Goal: Ask a question: Seek information or help from site administrators or community

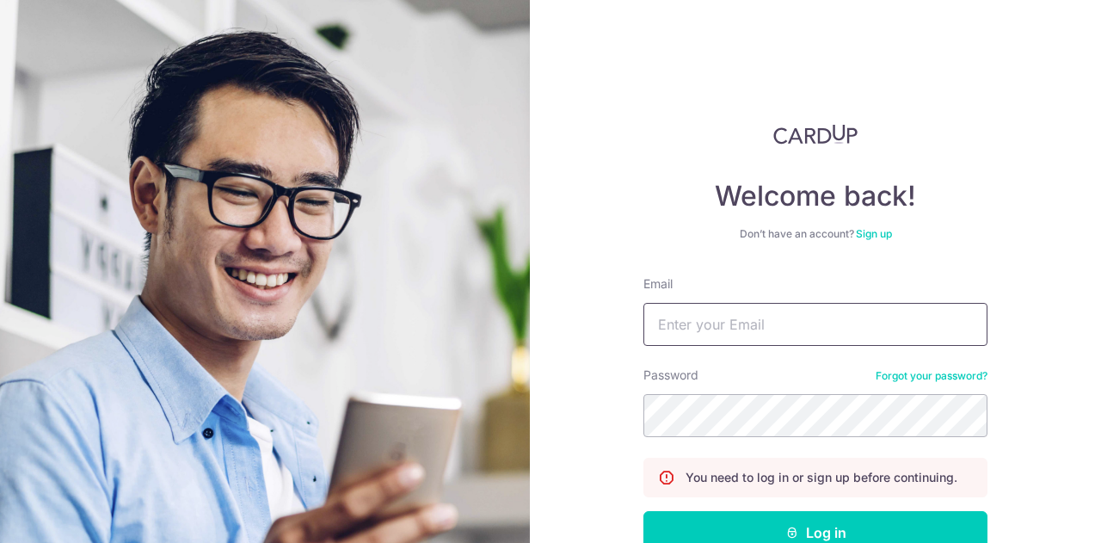
click at [826, 321] on input "Email" at bounding box center [815, 324] width 344 height 43
type input "[EMAIL_ADDRESS][DOMAIN_NAME]"
click at [643, 511] on button "Log in" at bounding box center [815, 532] width 344 height 43
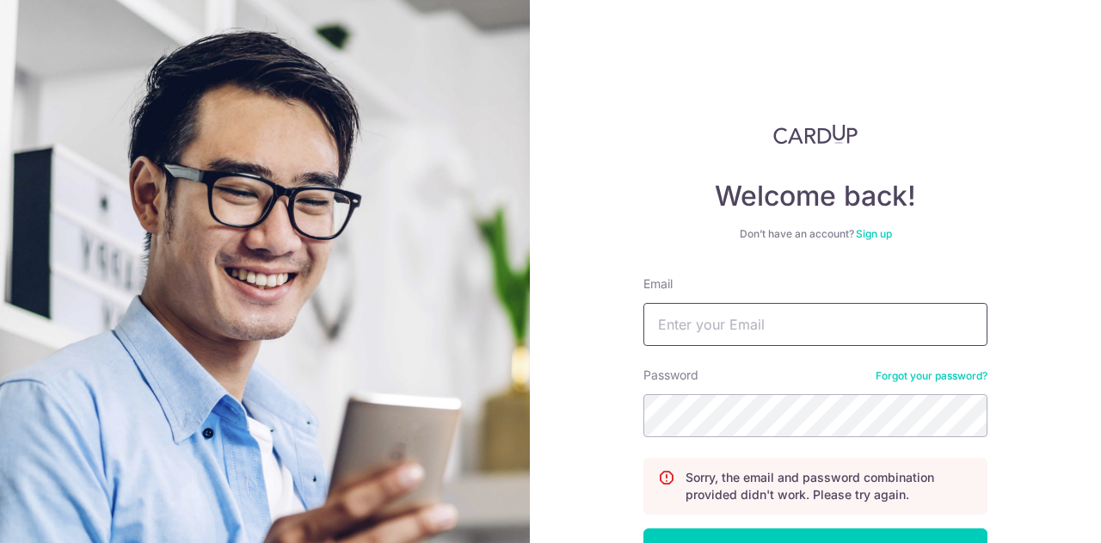
drag, startPoint x: 0, startPoint y: 0, endPoint x: 826, endPoint y: 321, distance: 885.8
click at [826, 321] on input "Email" at bounding box center [815, 324] width 344 height 43
type input "laychoo.c@gmail.com"
click at [643, 528] on button "Log in" at bounding box center [815, 549] width 344 height 43
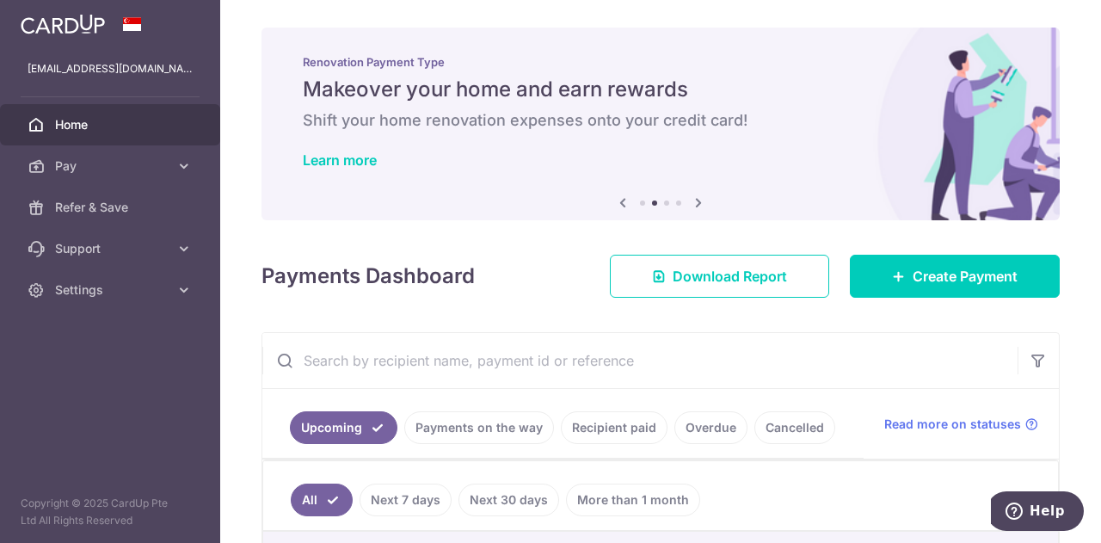
click at [707, 417] on link "Overdue" at bounding box center [710, 427] width 73 height 33
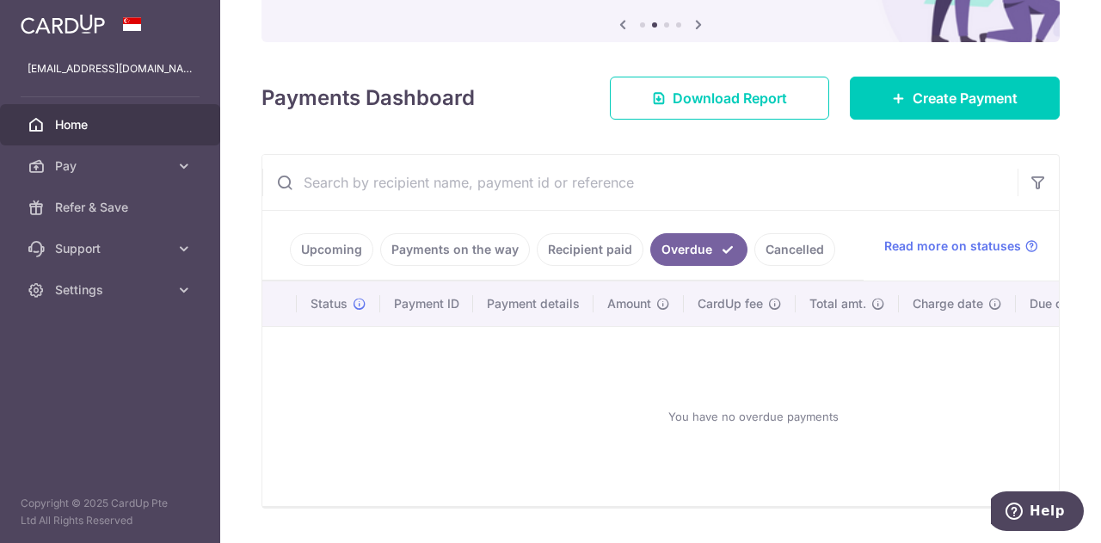
scroll to position [186, 0]
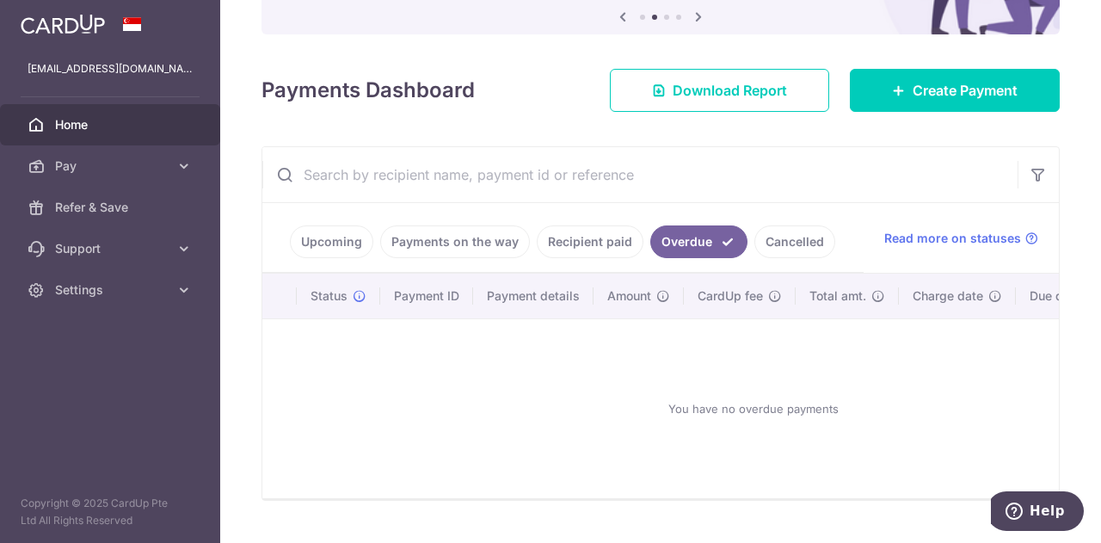
click at [310, 238] on link "Upcoming" at bounding box center [331, 241] width 83 height 33
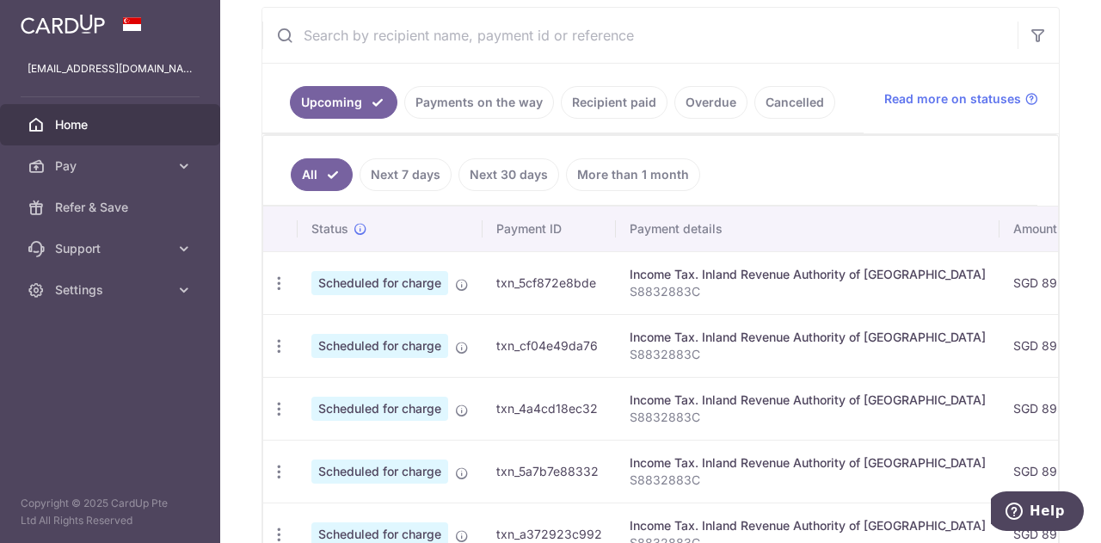
scroll to position [326, 0]
click at [286, 278] on icon "button" at bounding box center [279, 283] width 18 height 18
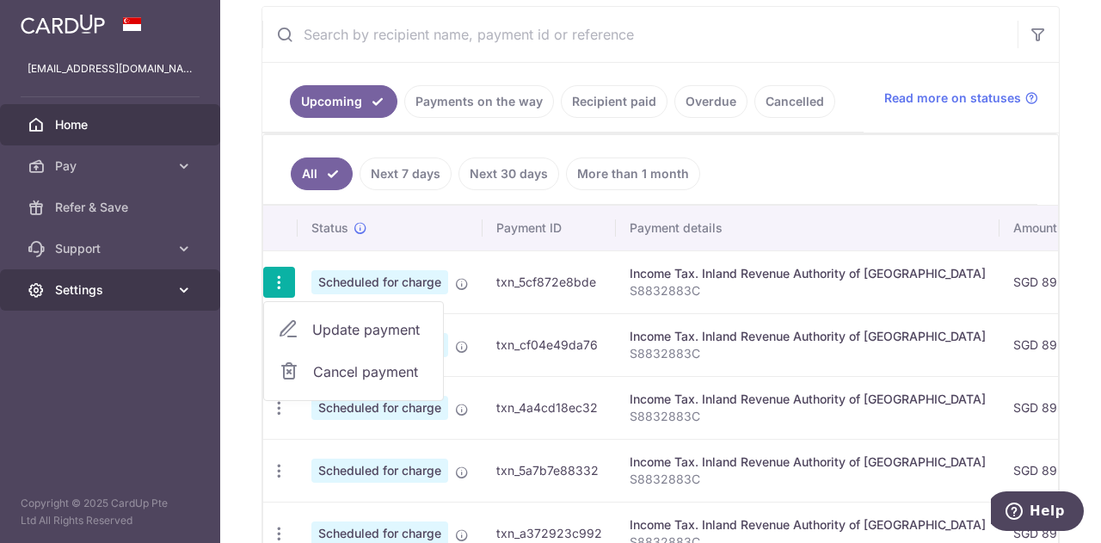
click at [162, 292] on span "Settings" at bounding box center [112, 289] width 114 height 17
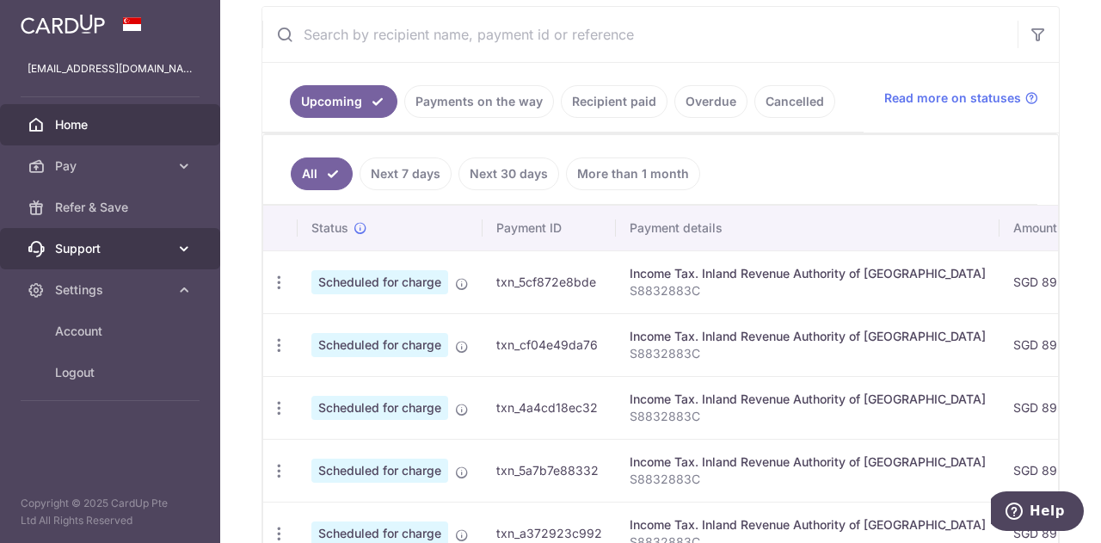
click at [180, 245] on icon at bounding box center [183, 248] width 17 height 17
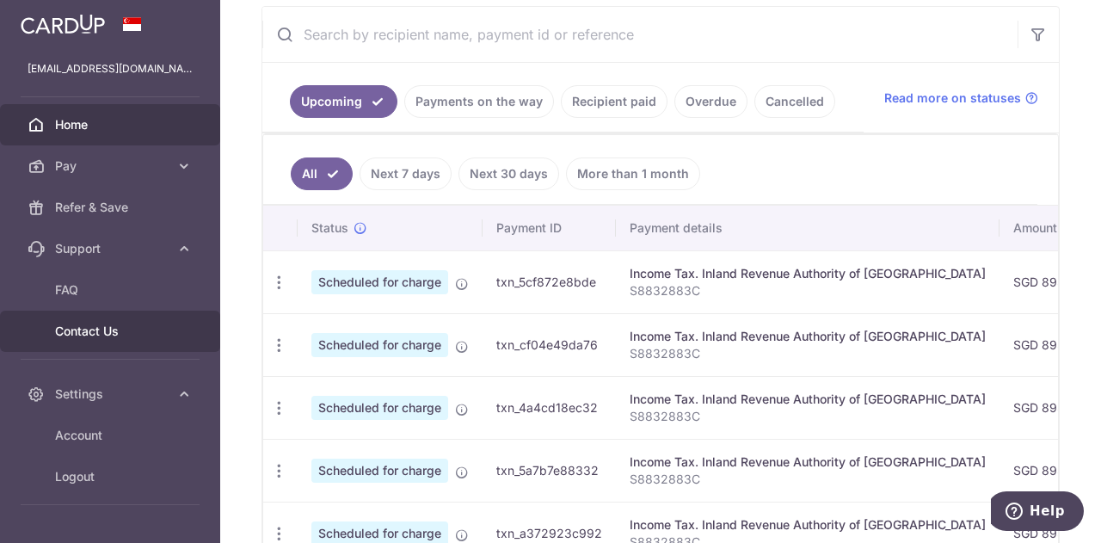
click at [104, 328] on span "Contact Us" at bounding box center [112, 331] width 114 height 17
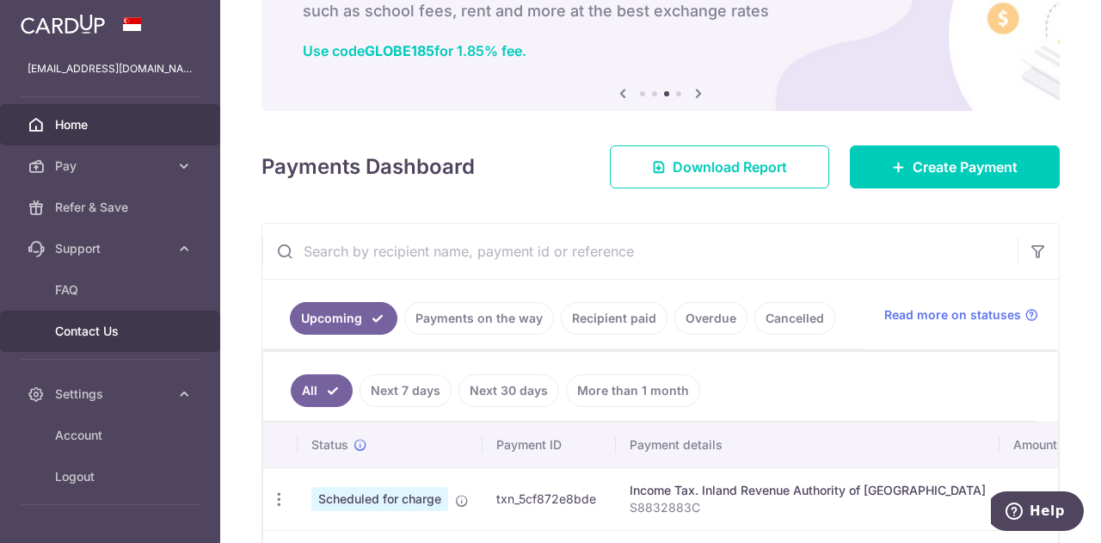
scroll to position [100, 0]
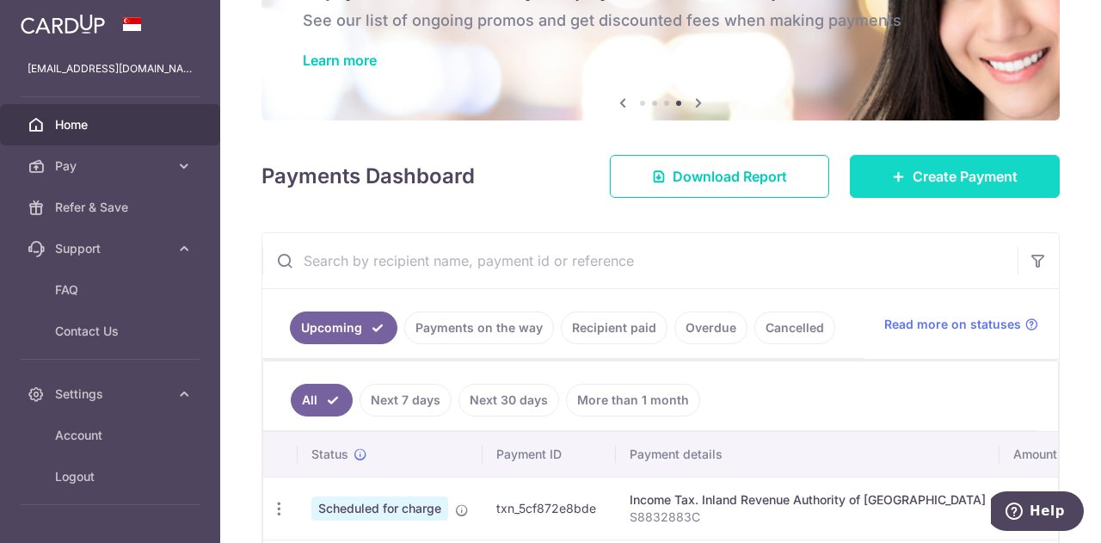
click at [943, 185] on span "Create Payment" at bounding box center [965, 176] width 105 height 21
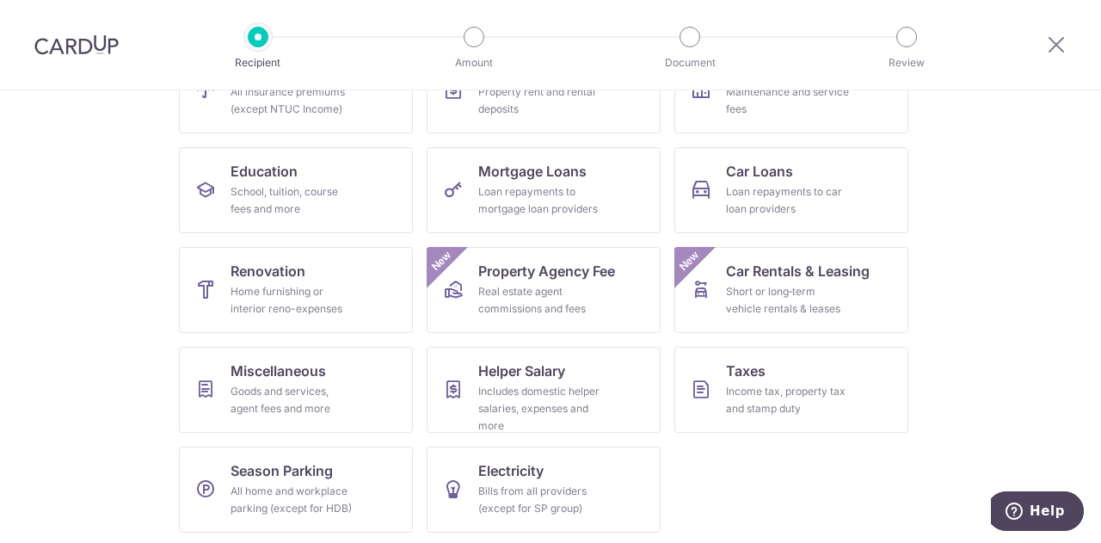
scroll to position [225, 0]
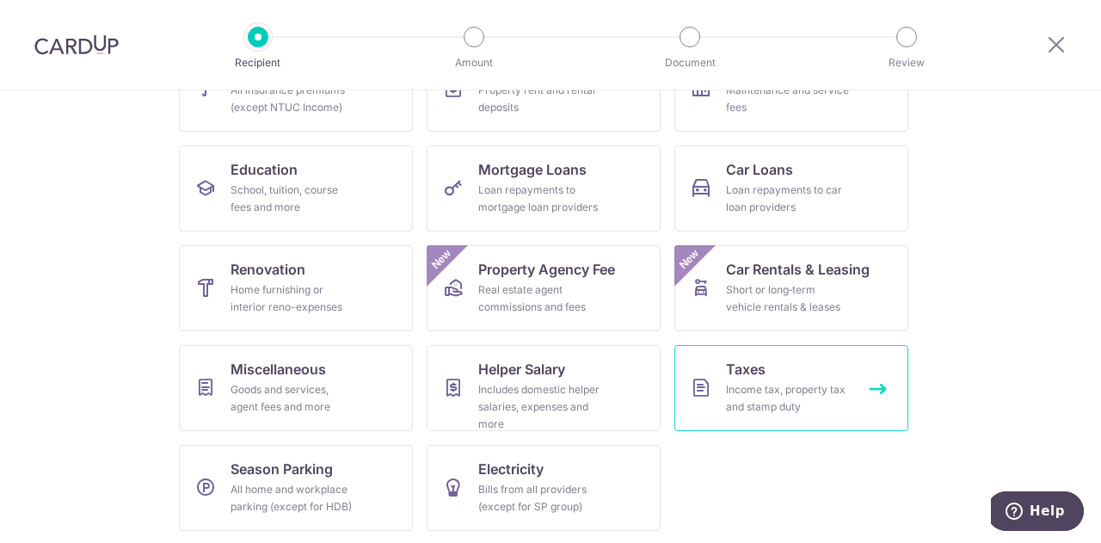
click at [800, 385] on div "Income tax, property tax and stamp duty" at bounding box center [788, 398] width 124 height 34
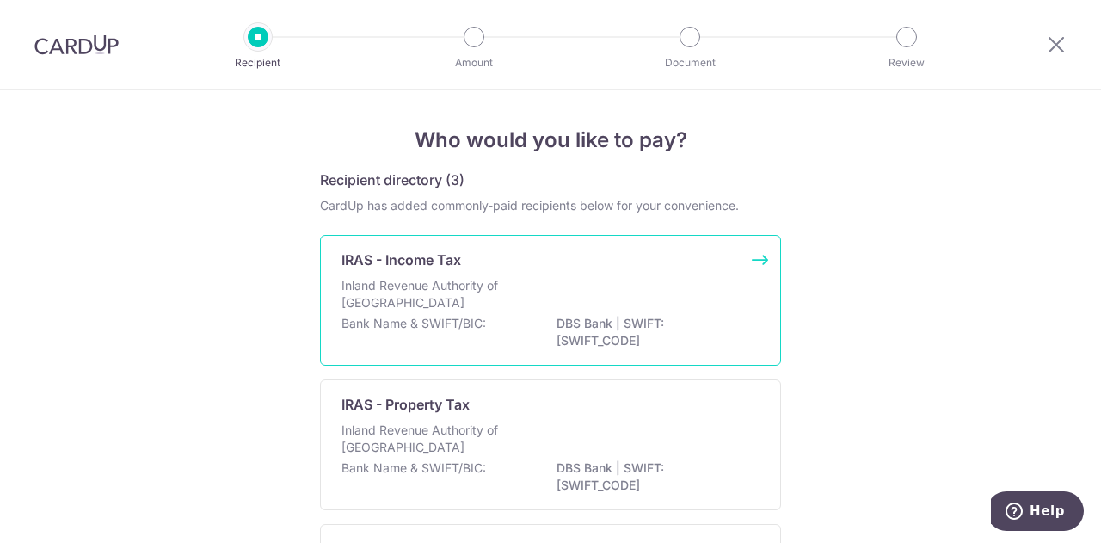
click at [527, 323] on div "Bank Name & SWIFT/BIC: DBS Bank | SWIFT: [SWIFT_CODE]" at bounding box center [550, 333] width 418 height 36
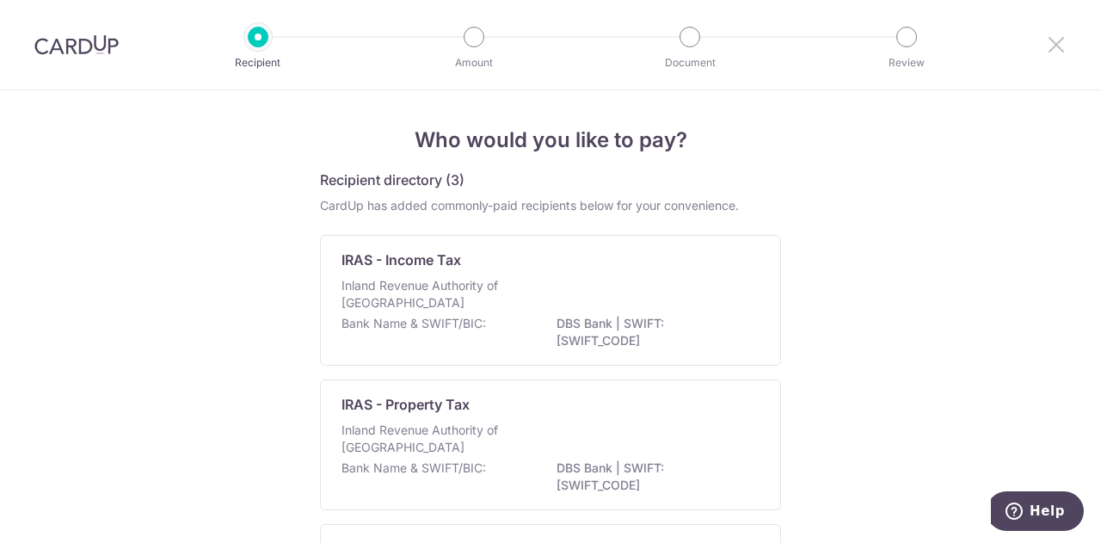
click at [1064, 46] on icon at bounding box center [1056, 45] width 21 height 22
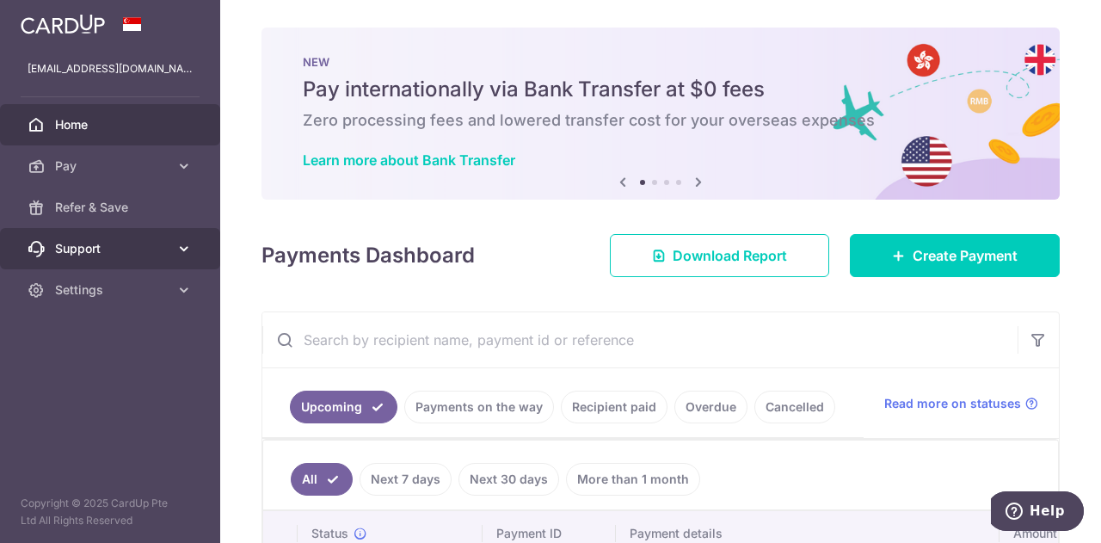
click at [163, 257] on link "Support" at bounding box center [110, 248] width 220 height 41
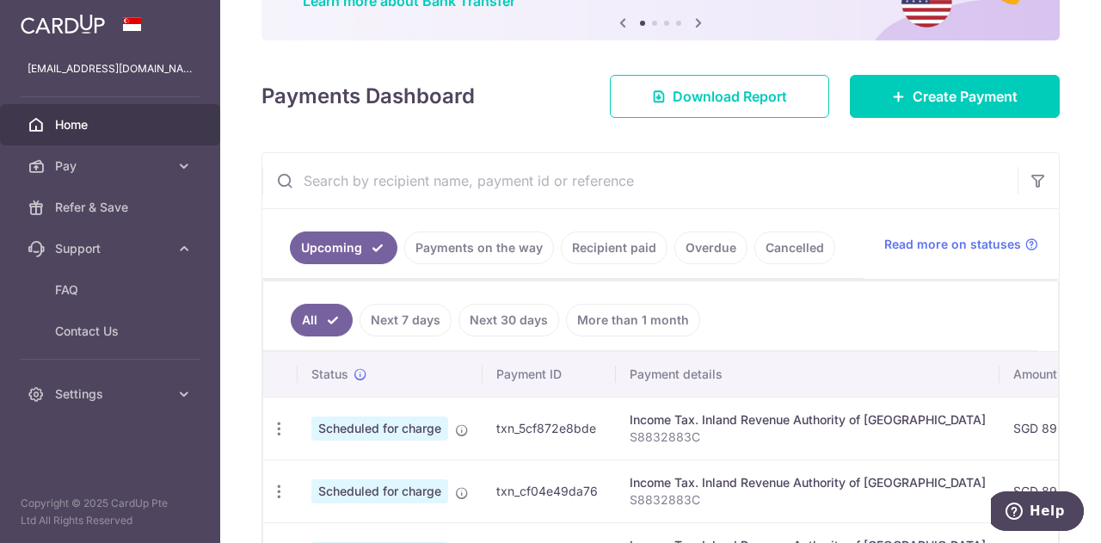
scroll to position [162, 0]
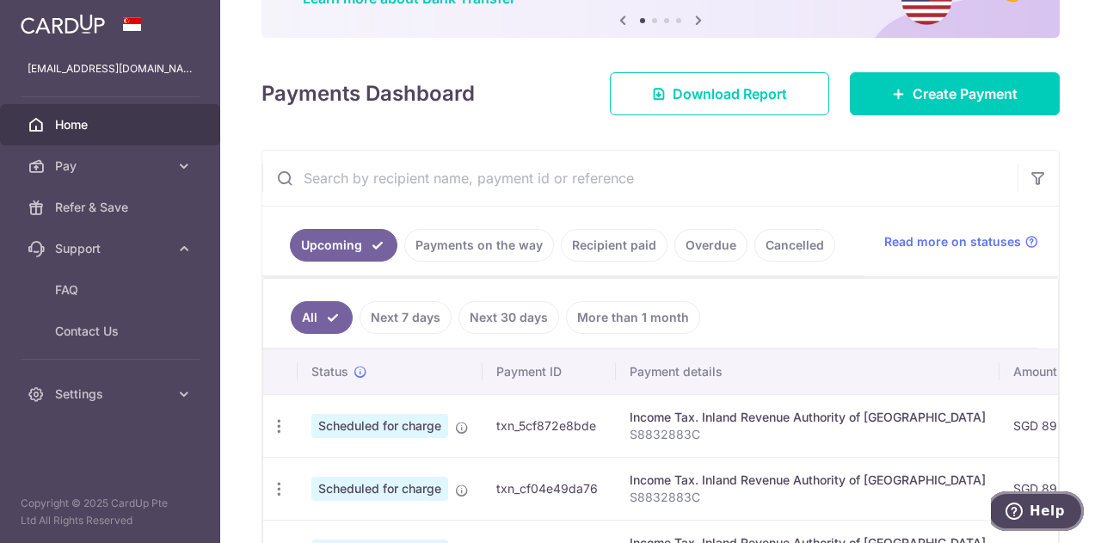
click at [1036, 518] on span "Help" at bounding box center [1047, 510] width 35 height 15
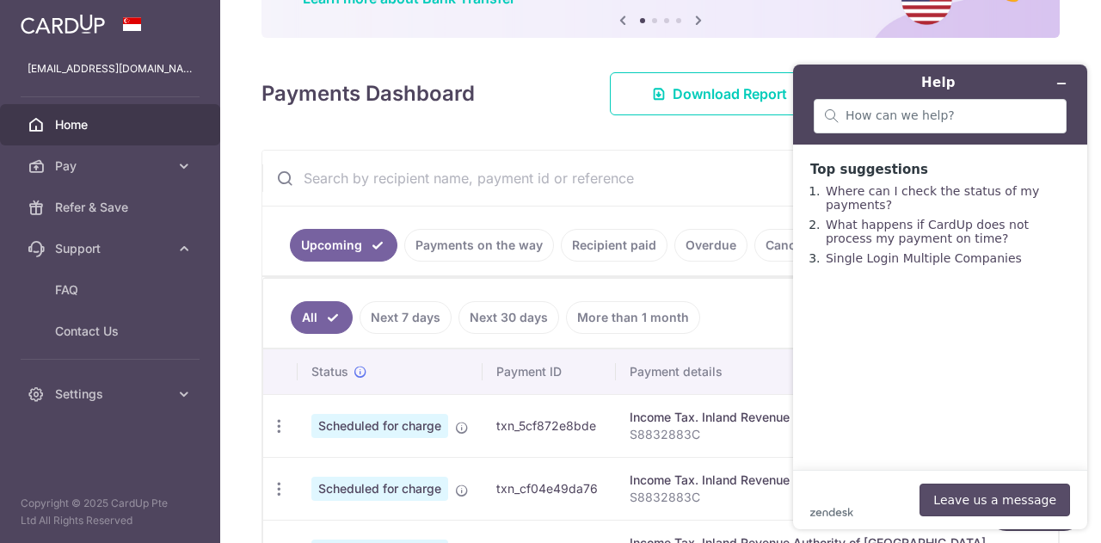
click at [1008, 502] on button "Leave us a message" at bounding box center [994, 499] width 151 height 33
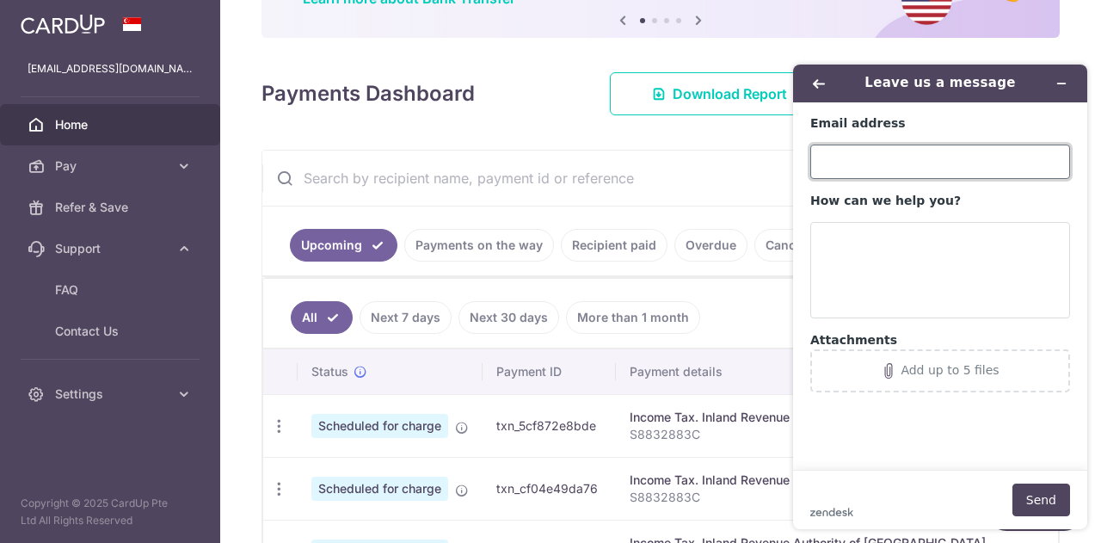
click at [877, 172] on input "Email address" at bounding box center [940, 161] width 260 height 34
type input "[EMAIL_ADDRESS][DOMAIN_NAME]"
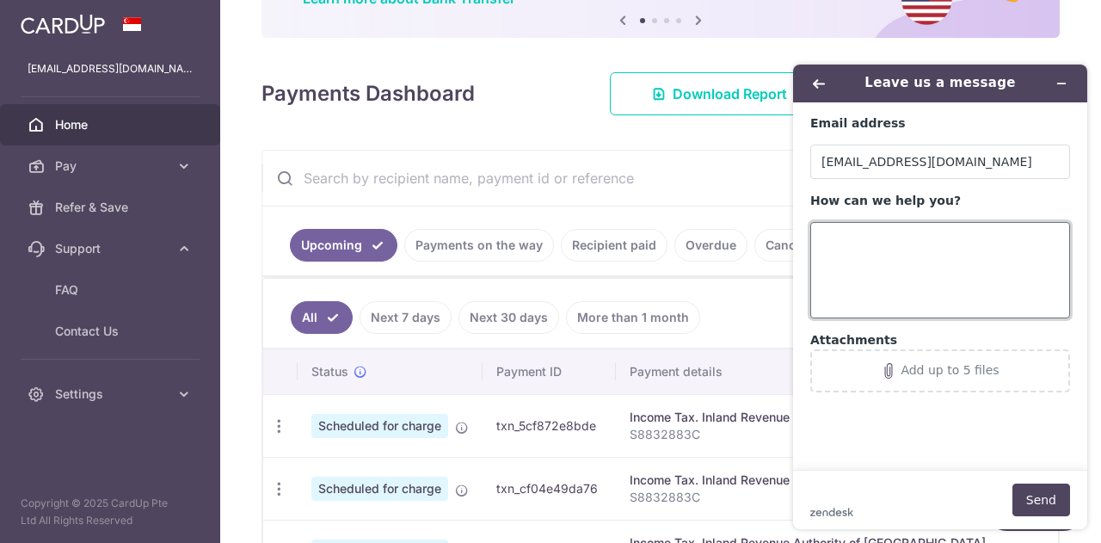
click at [864, 278] on textarea "How can we help you?" at bounding box center [940, 270] width 260 height 96
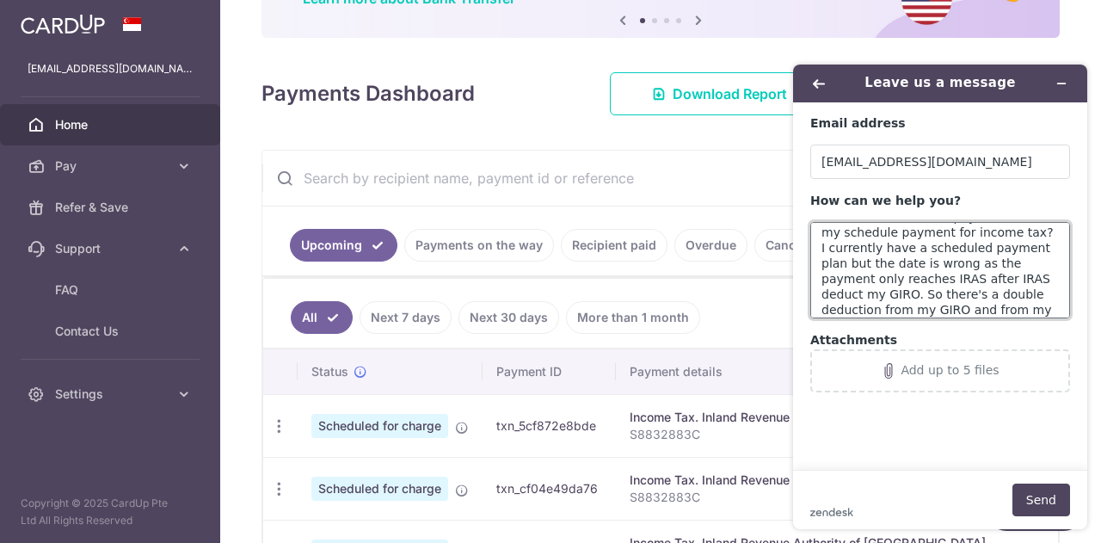
scroll to position [38, 0]
type textarea "Hi, how can I edit the payment date for my schedule payment for income tax? I c…"
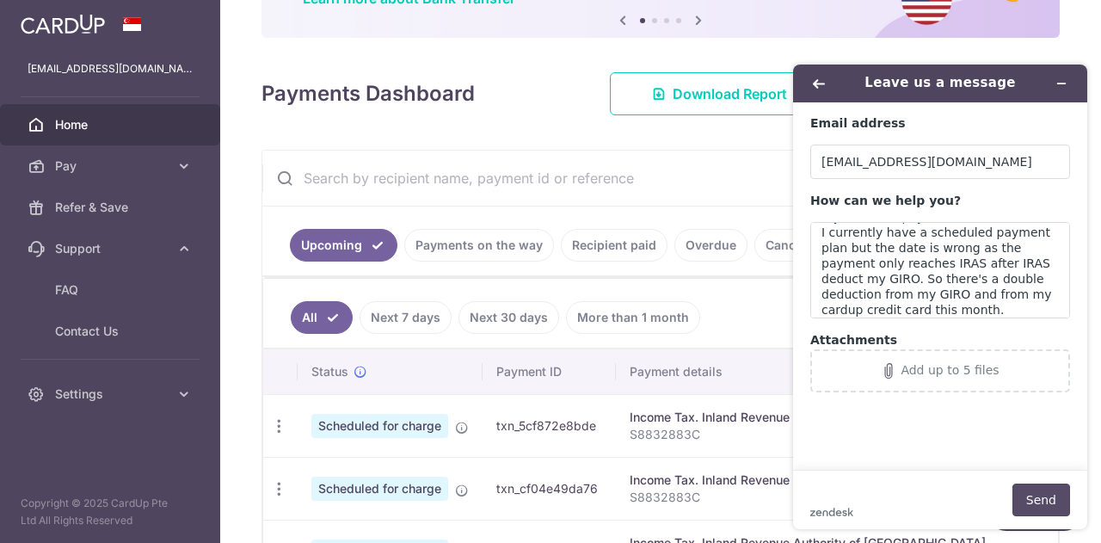
click at [1036, 507] on button "Send" at bounding box center [1041, 499] width 58 height 33
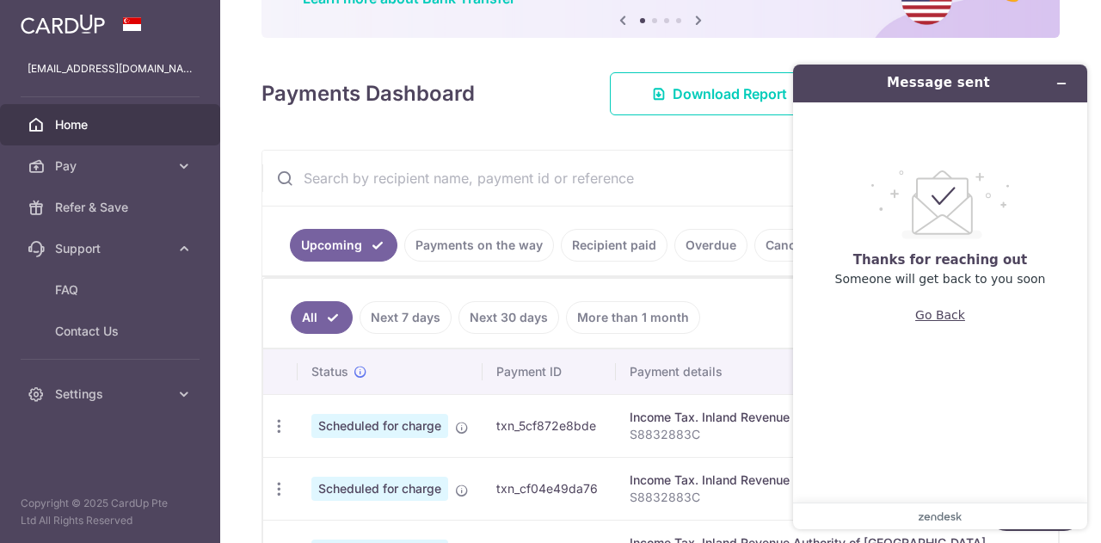
click at [937, 322] on button "Go Back" at bounding box center [940, 314] width 50 height 33
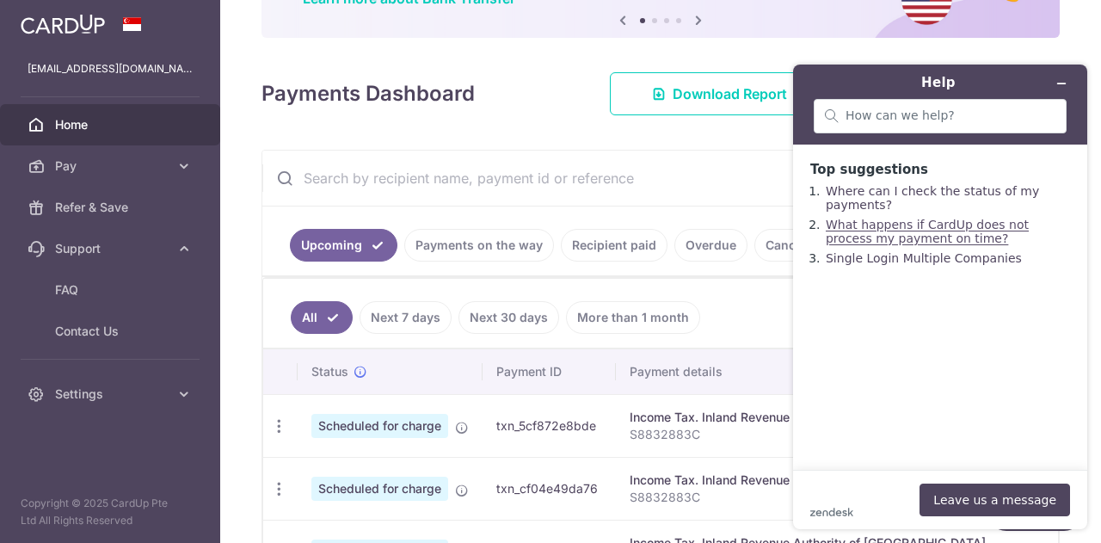
click at [942, 235] on link "What happens if CardUp does not process my payment on time?" at bounding box center [927, 232] width 203 height 28
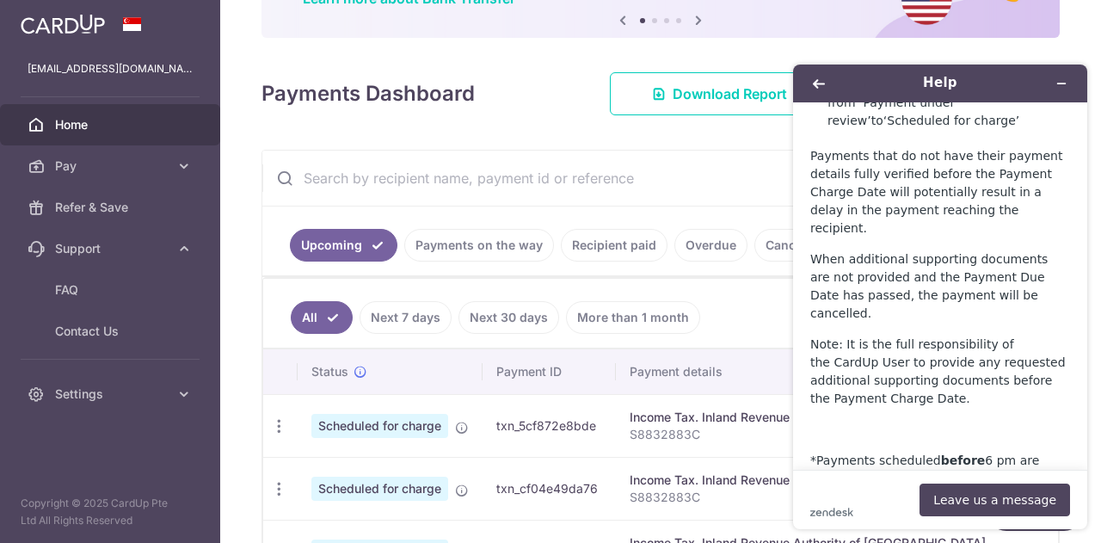
scroll to position [1359, 0]
